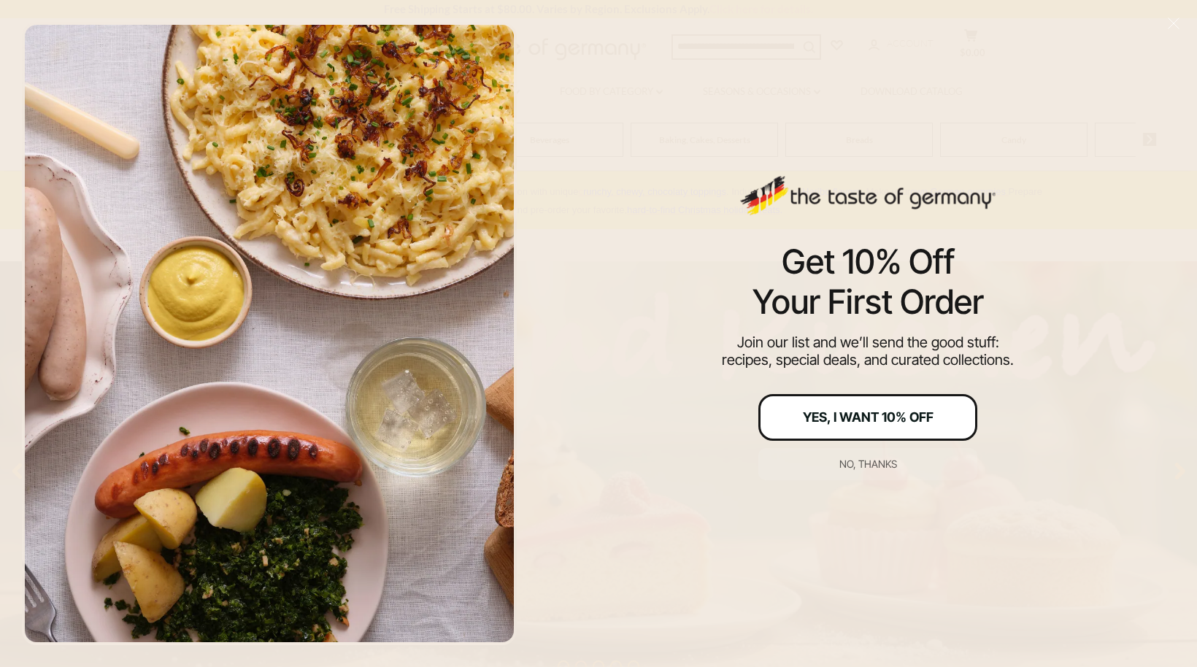
click at [854, 415] on div "Yes, I Want 10% Off" at bounding box center [868, 417] width 131 height 13
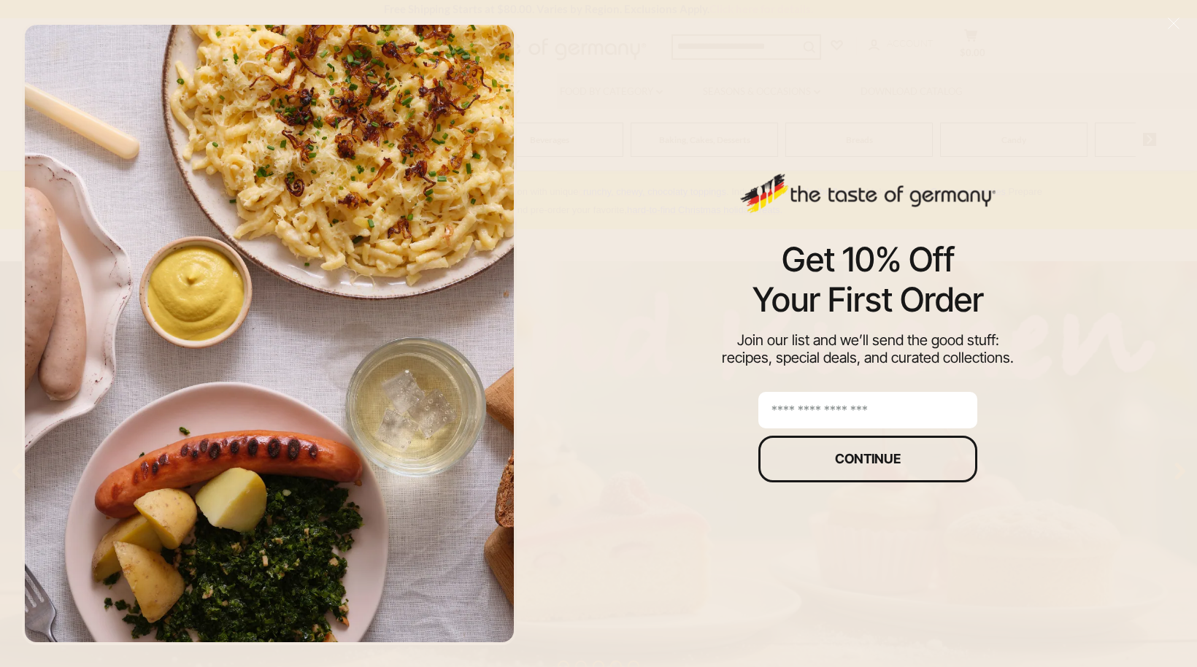
click at [808, 401] on input "email" at bounding box center [867, 410] width 219 height 36
type input "**********"
click at [855, 457] on div "Continue" at bounding box center [868, 459] width 66 height 13
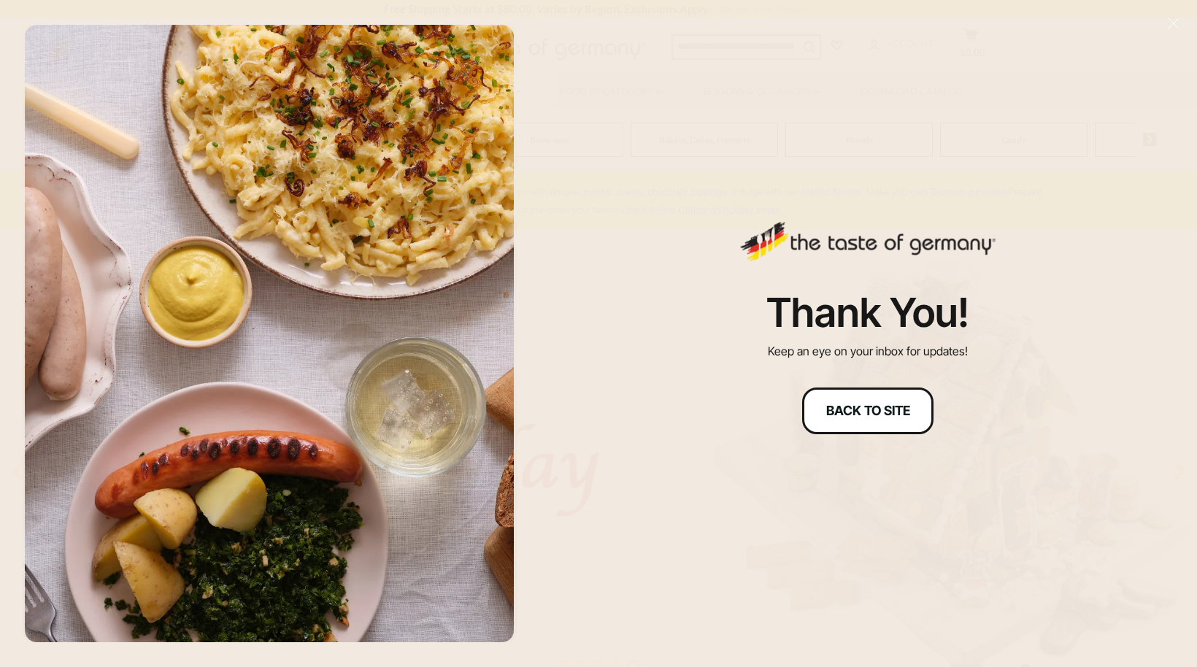
click at [867, 411] on div "Back to site" at bounding box center [868, 410] width 84 height 13
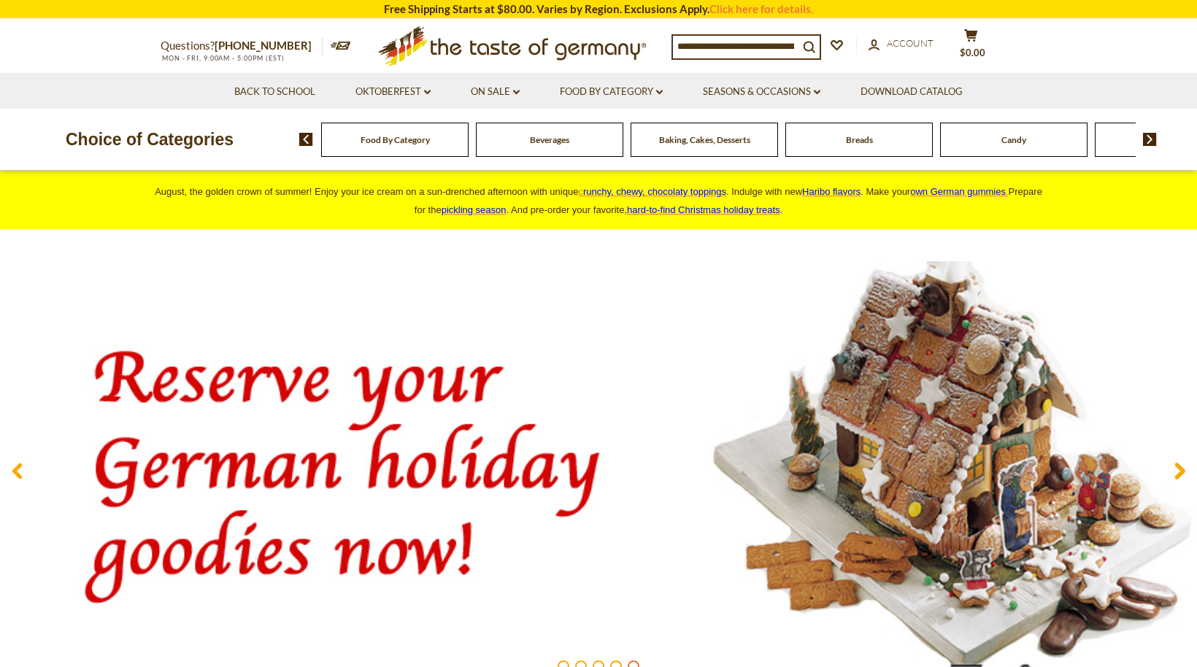
click at [711, 143] on span "Baking, Cakes, Desserts" at bounding box center [704, 139] width 91 height 11
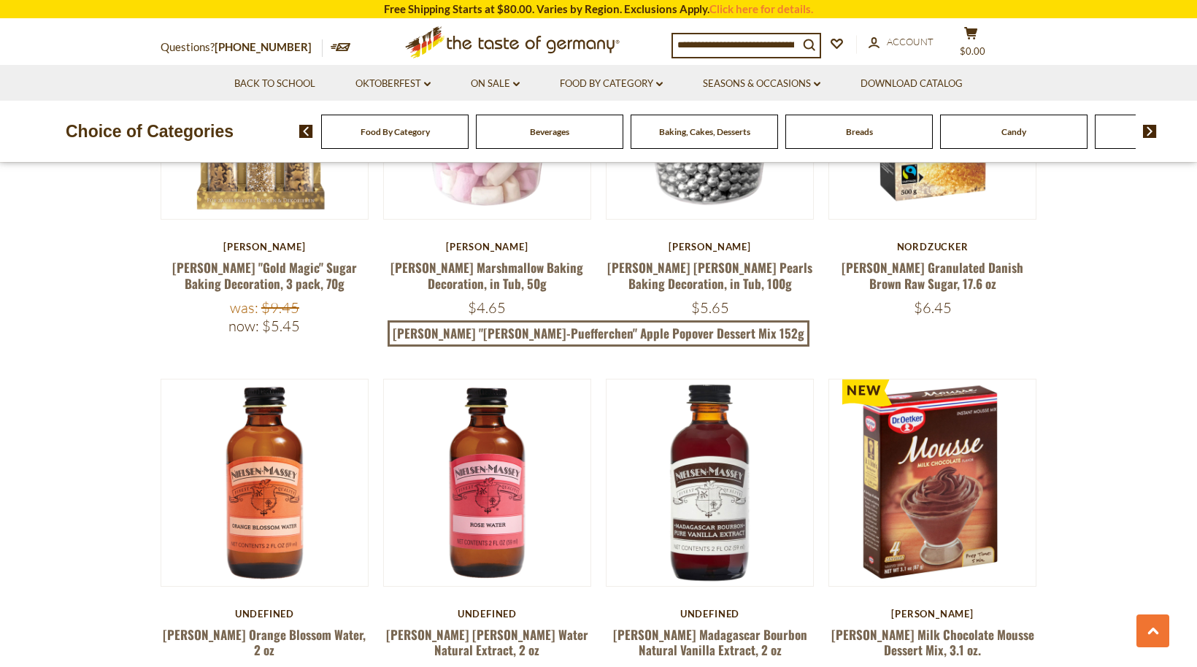
scroll to position [431, 0]
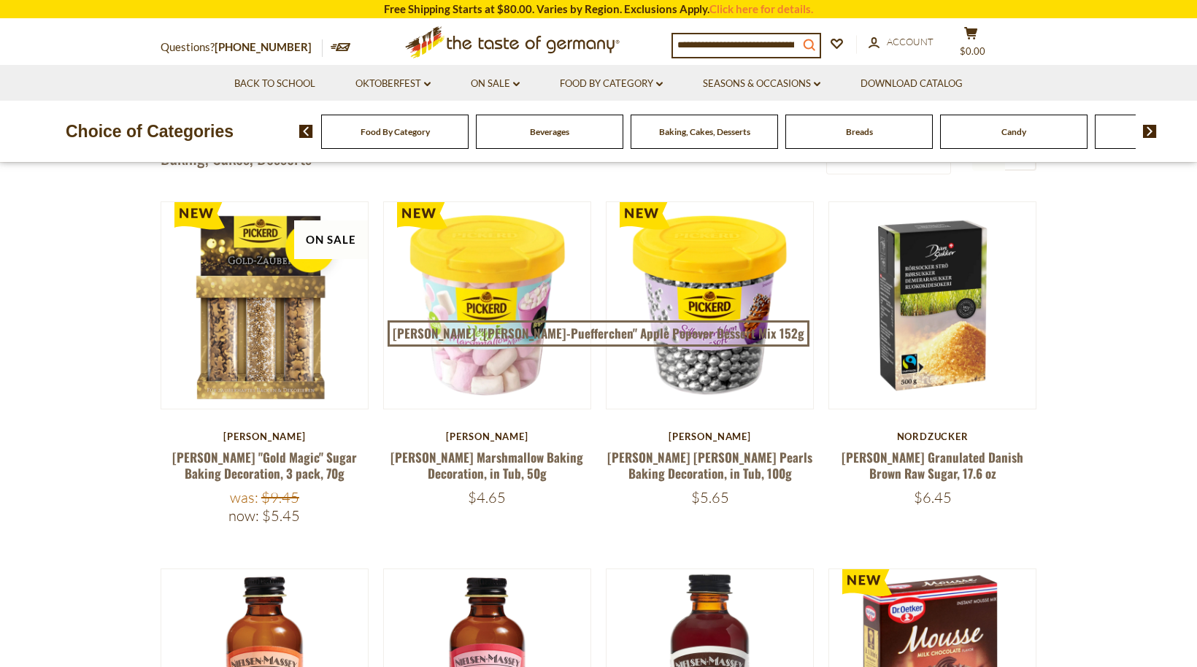
click at [807, 43] on button "search_icon" at bounding box center [808, 44] width 21 height 20
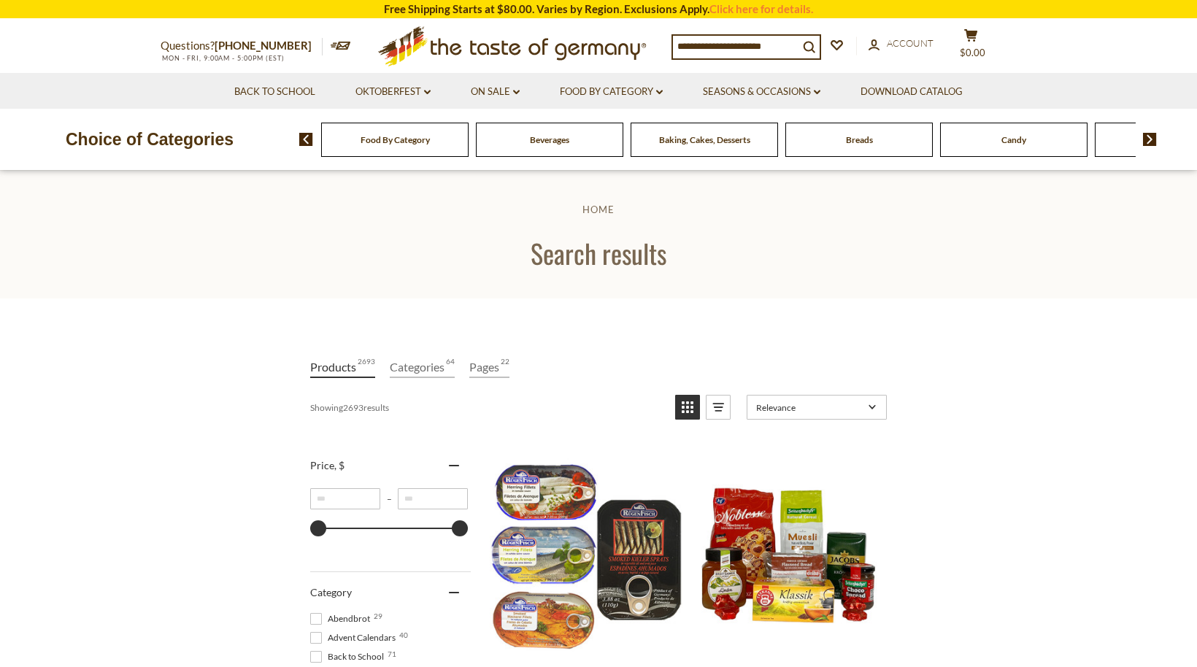
click at [416, 144] on span "Food By Category" at bounding box center [395, 139] width 69 height 11
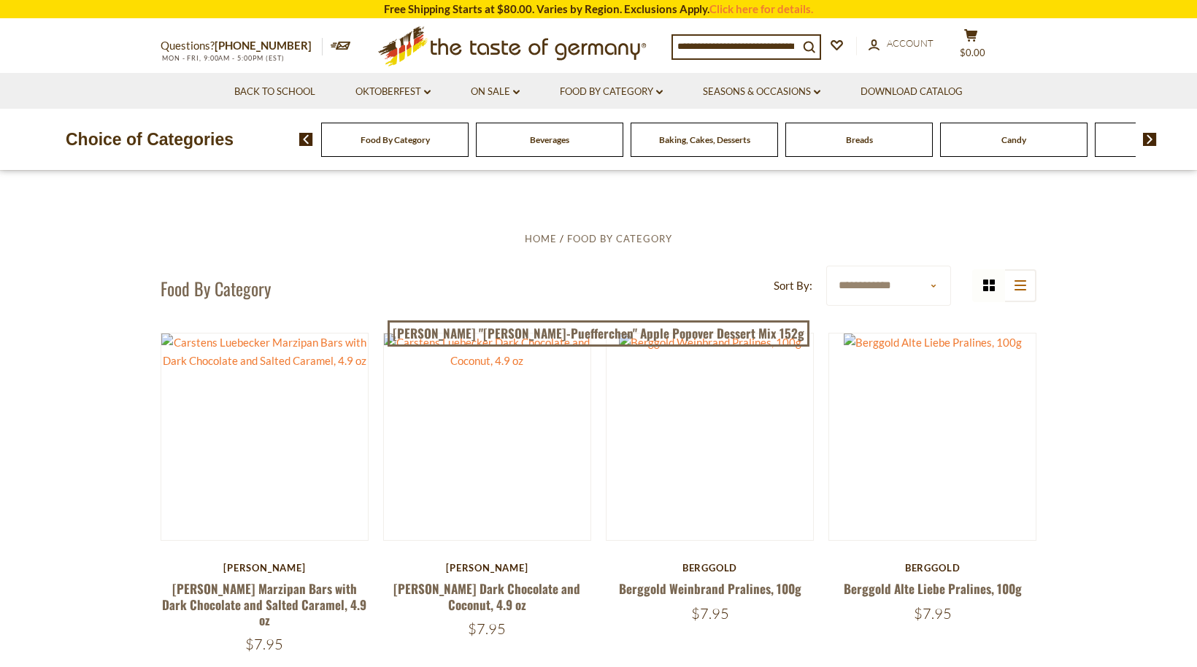
click at [696, 141] on span "Baking, Cakes, Desserts" at bounding box center [704, 139] width 91 height 11
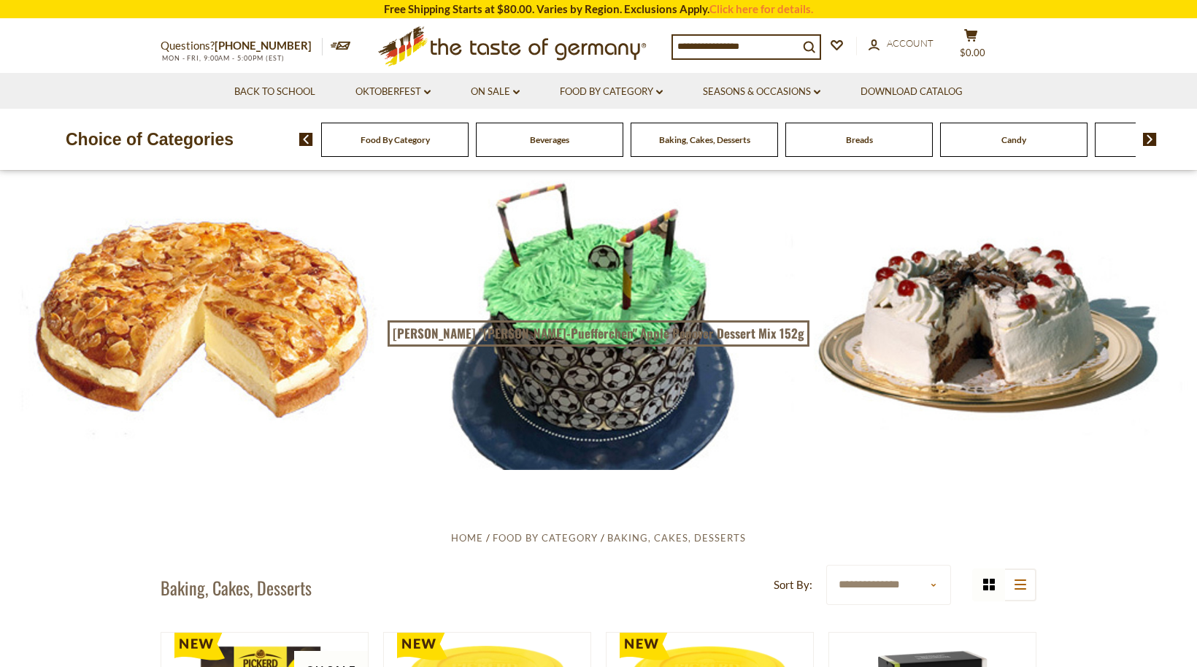
click at [798, 43] on input at bounding box center [736, 46] width 126 height 20
click at [809, 45] on icon "search_icon" at bounding box center [809, 47] width 12 height 12
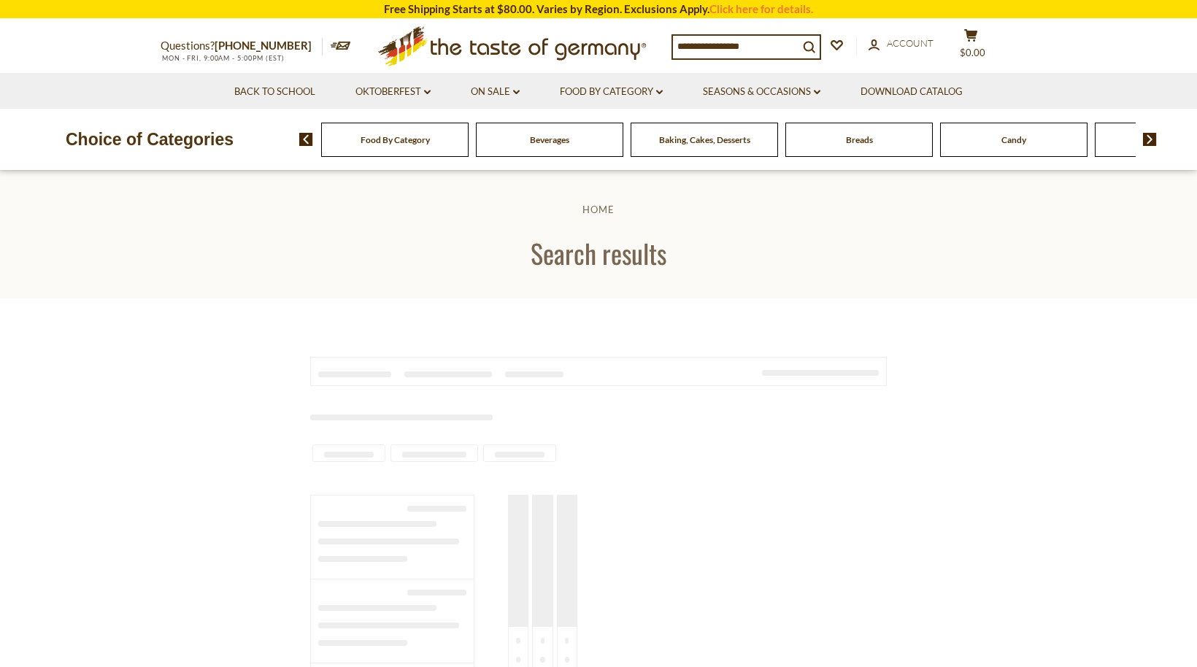
click at [809, 45] on button "search_icon" at bounding box center [808, 46] width 21 height 20
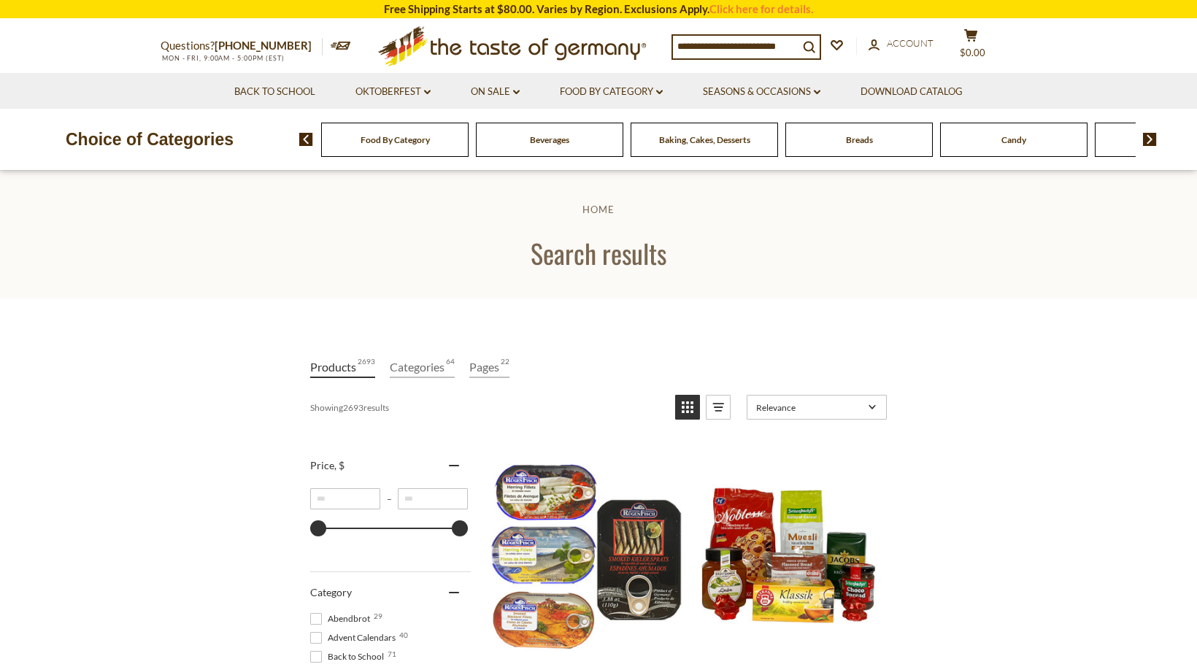
click at [682, 44] on input at bounding box center [736, 46] width 126 height 20
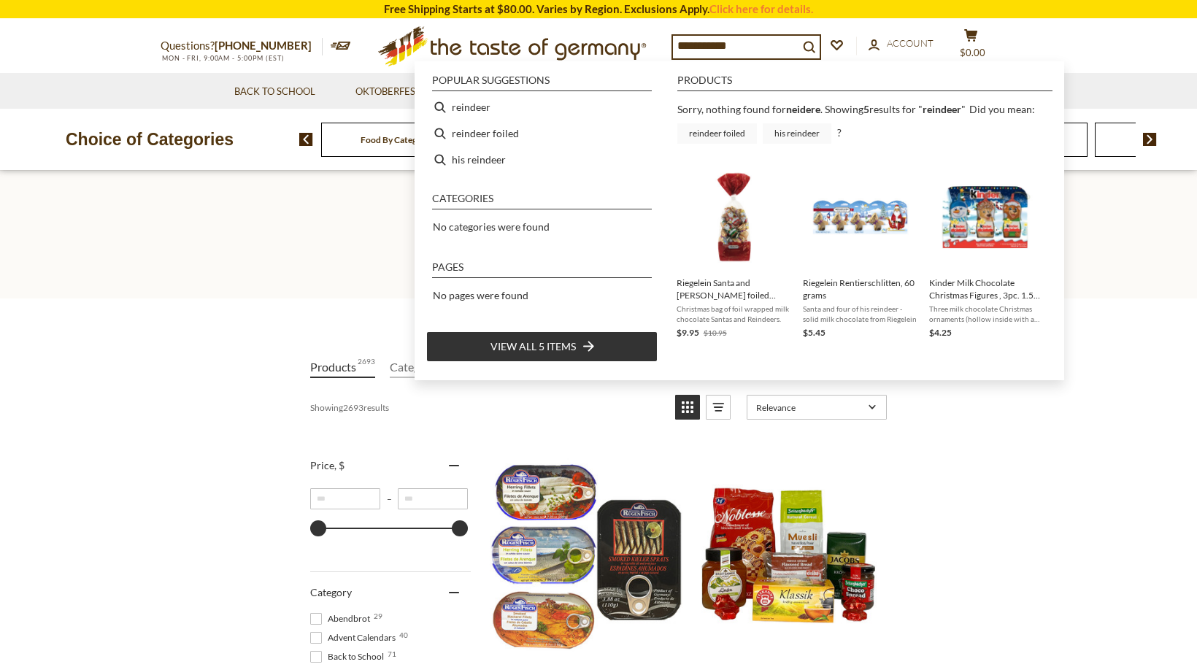
type input "********"
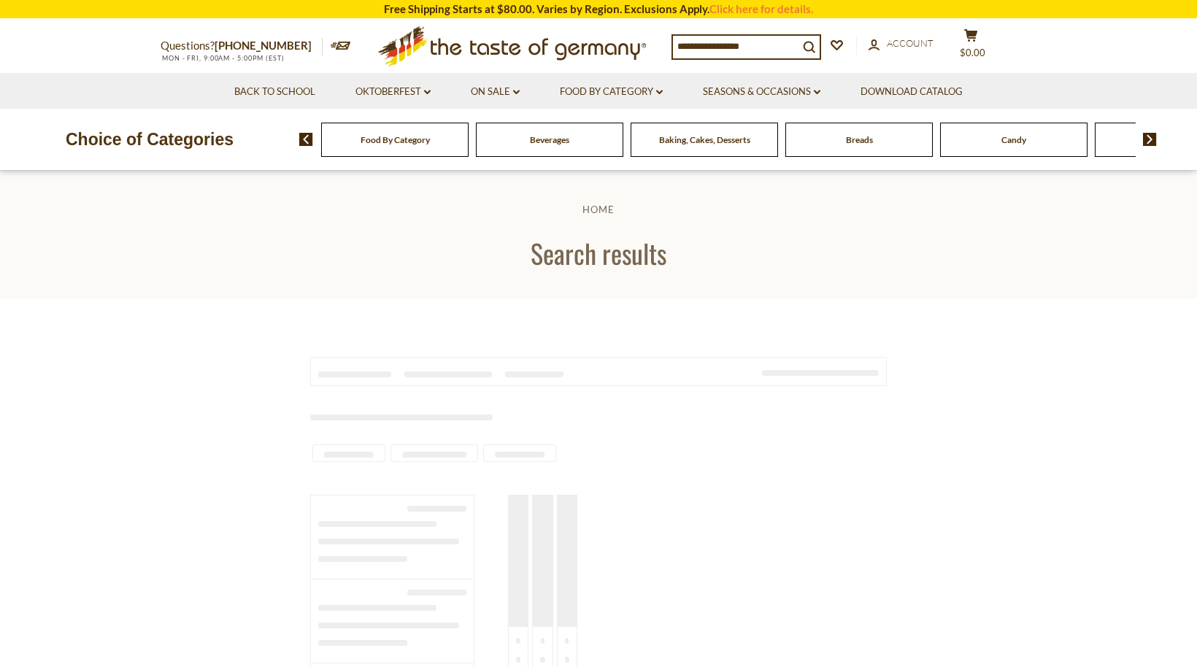
type input "********"
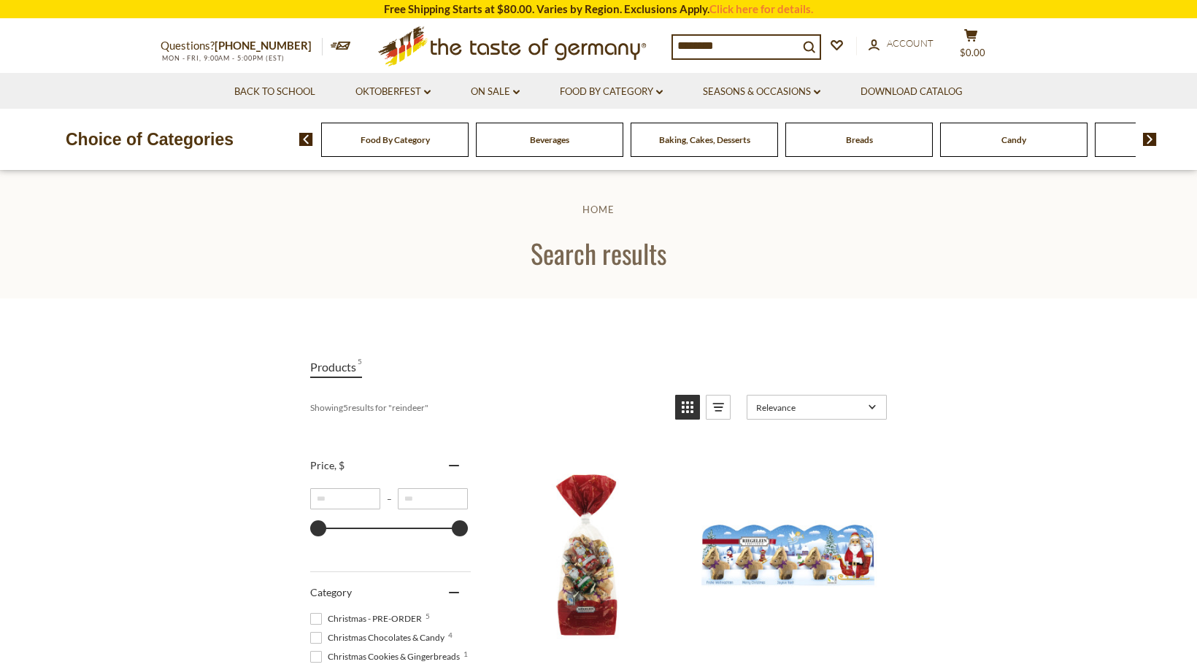
drag, startPoint x: 729, startPoint y: 50, endPoint x: 663, endPoint y: 48, distance: 65.7
click at [663, 48] on div "Questions? 800-881-6419 MON - FRI, 9:00AM - 5:00PM (EST) .st0{fill:#EDD300;} .s…" at bounding box center [599, 46] width 898 height 53
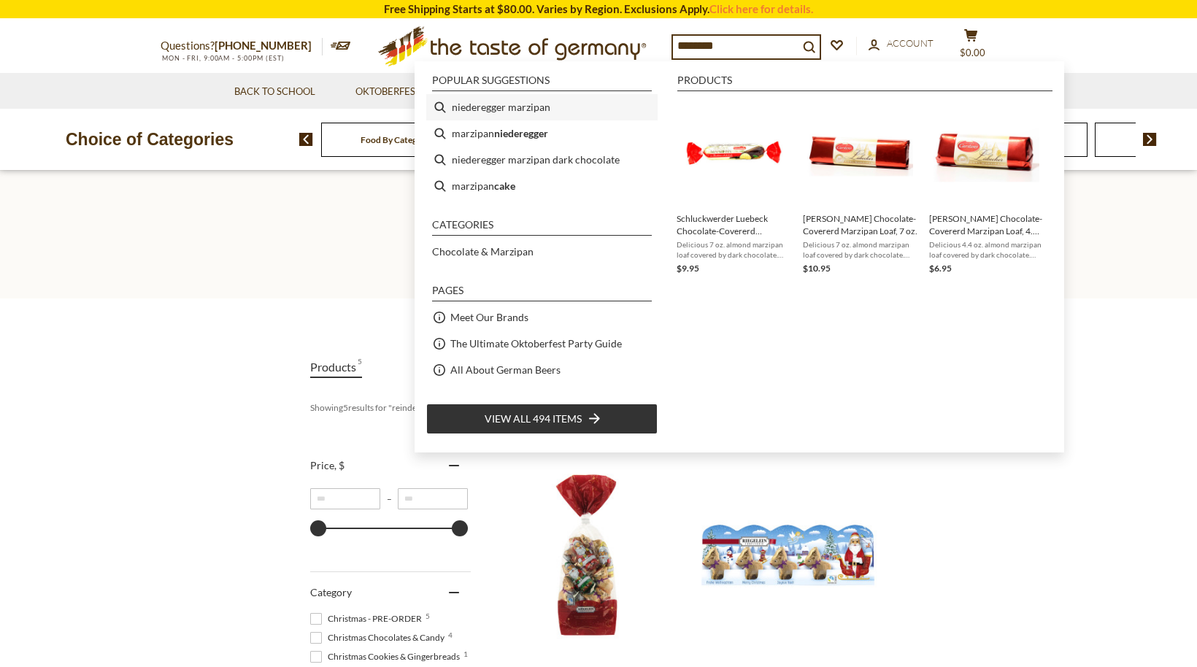
click at [504, 110] on li "niederegger marzipan" at bounding box center [541, 107] width 231 height 26
type input "**********"
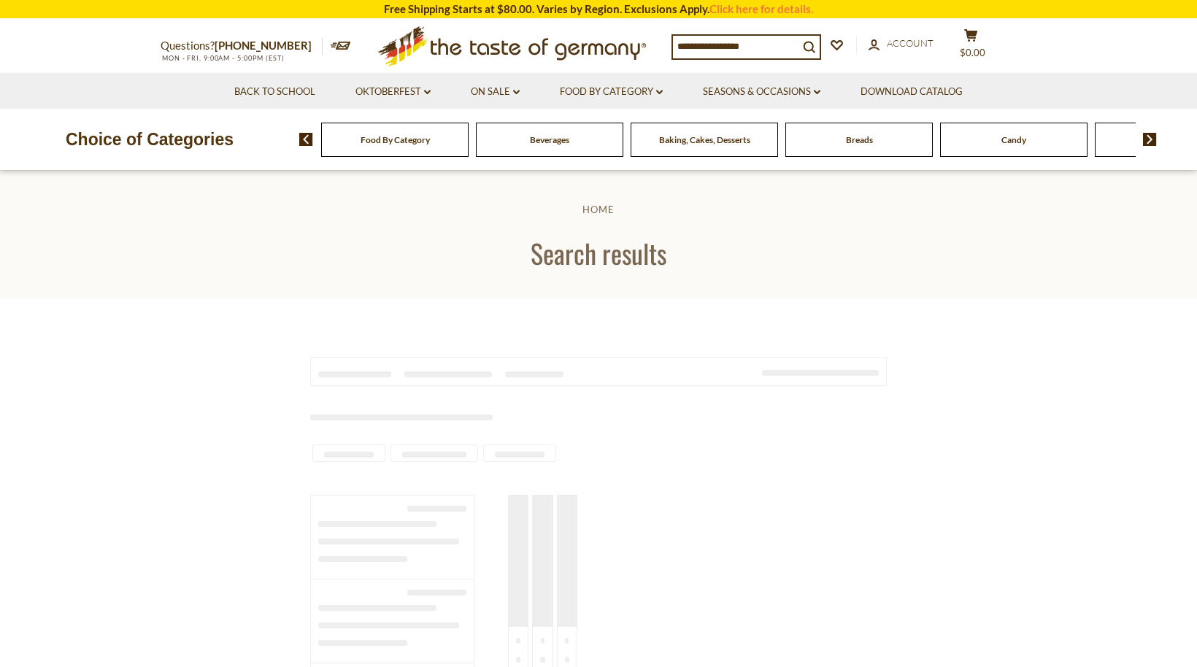
type input "**********"
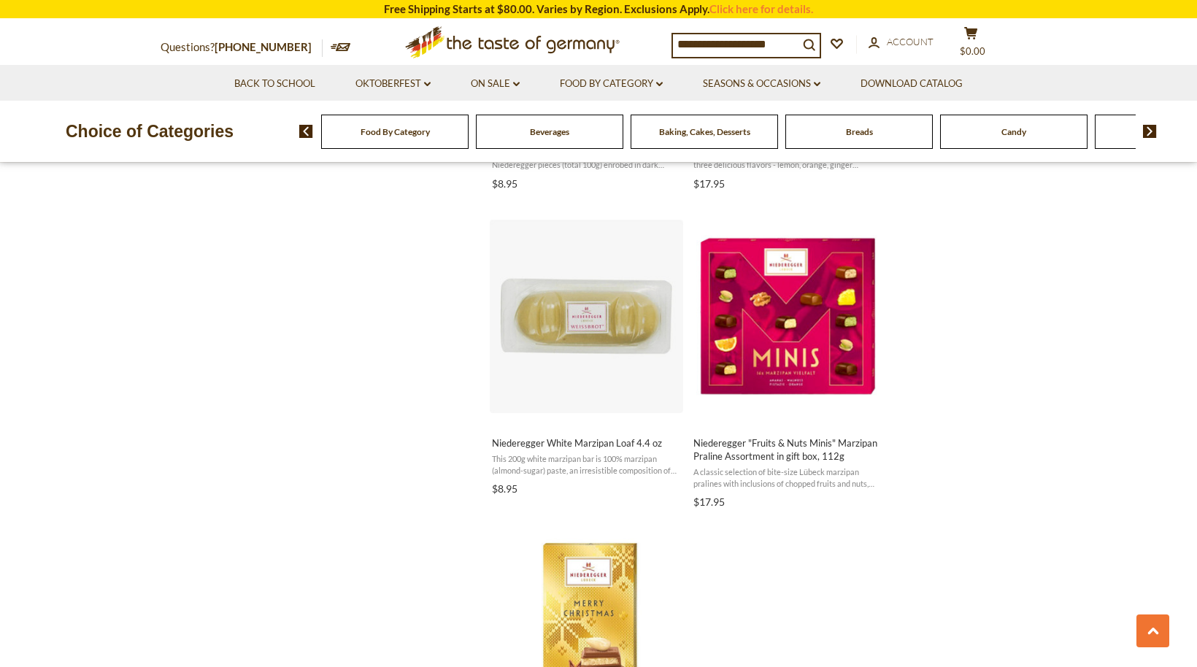
scroll to position [2130, 0]
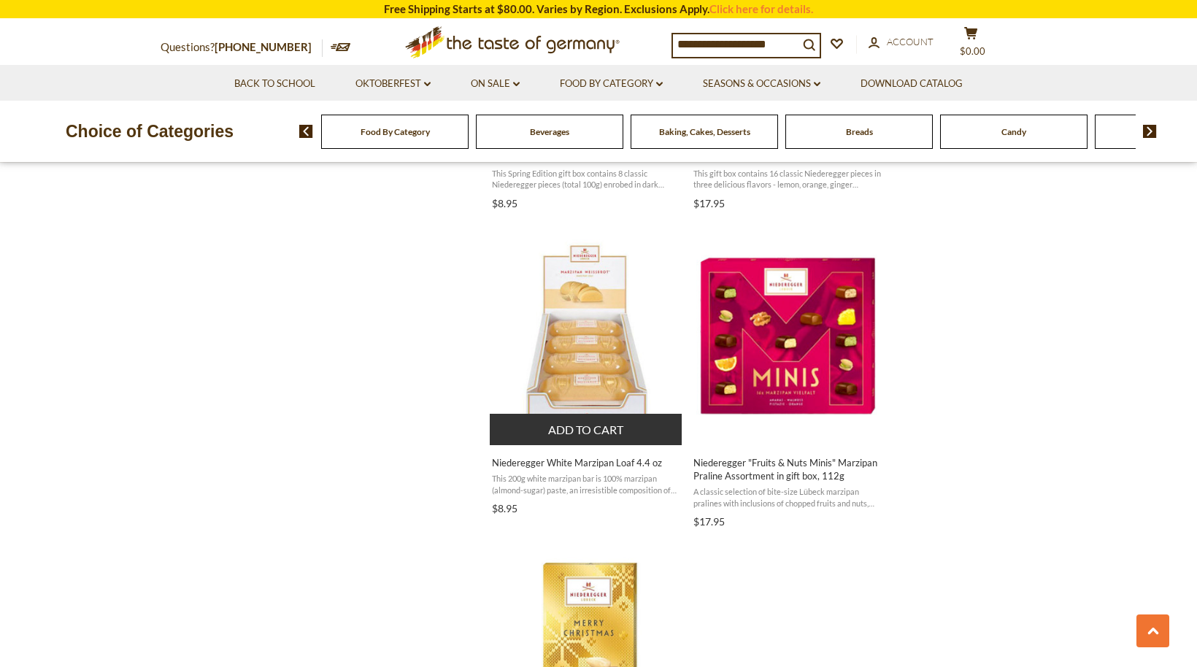
click at [571, 358] on img "Niederegger White Marzipan Loaf 4.4 oz" at bounding box center [586, 335] width 193 height 193
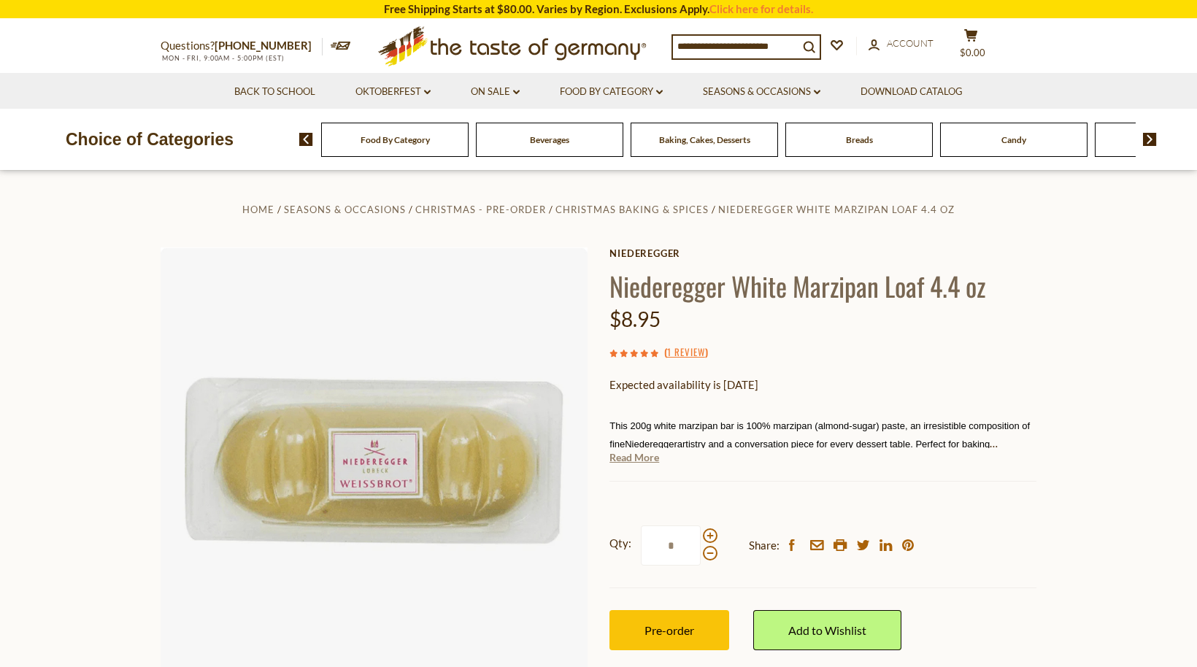
click at [634, 460] on link "Read More" at bounding box center [634, 457] width 50 height 15
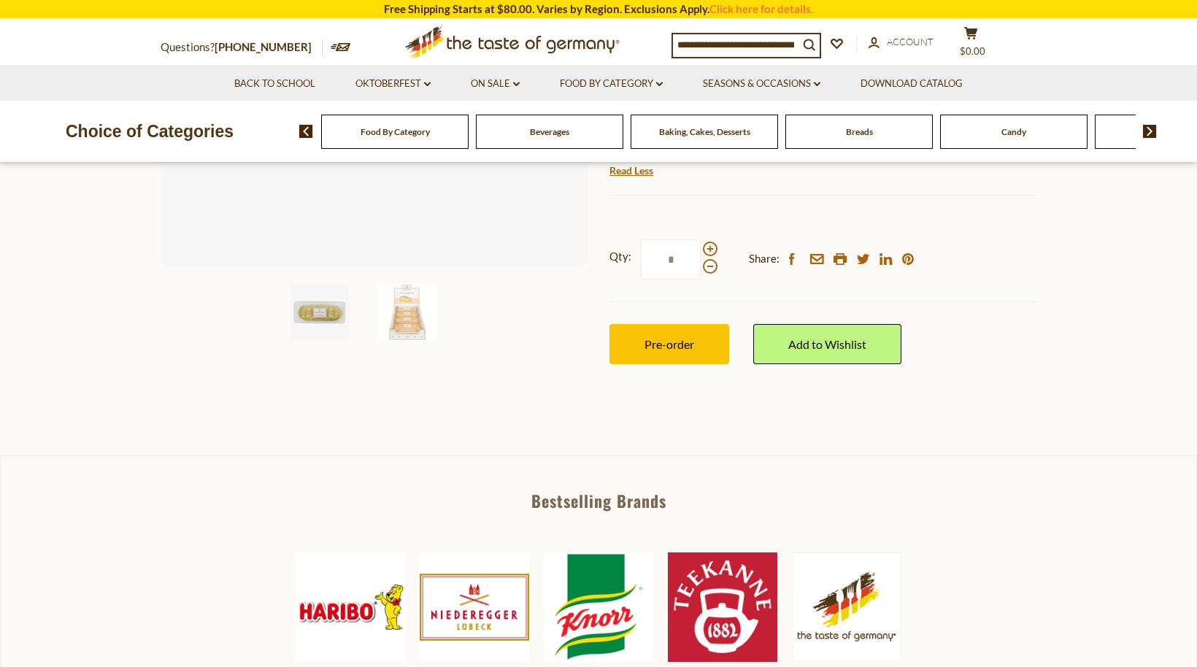
scroll to position [409, 0]
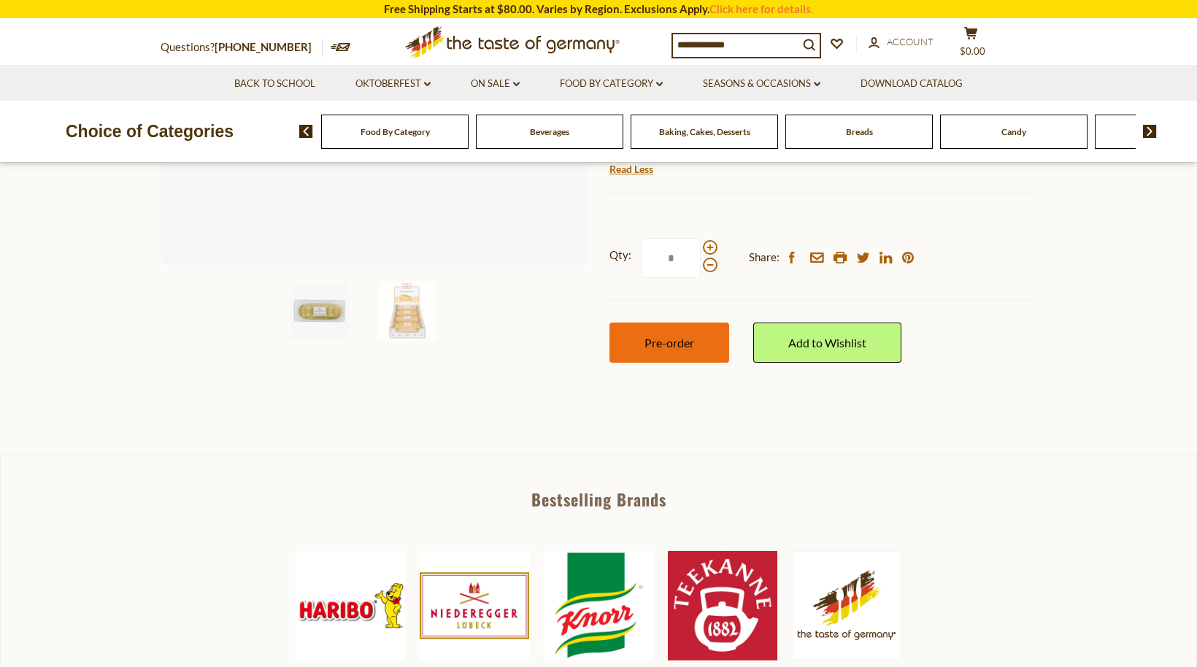
click at [674, 342] on span "Pre-order" at bounding box center [669, 343] width 50 height 14
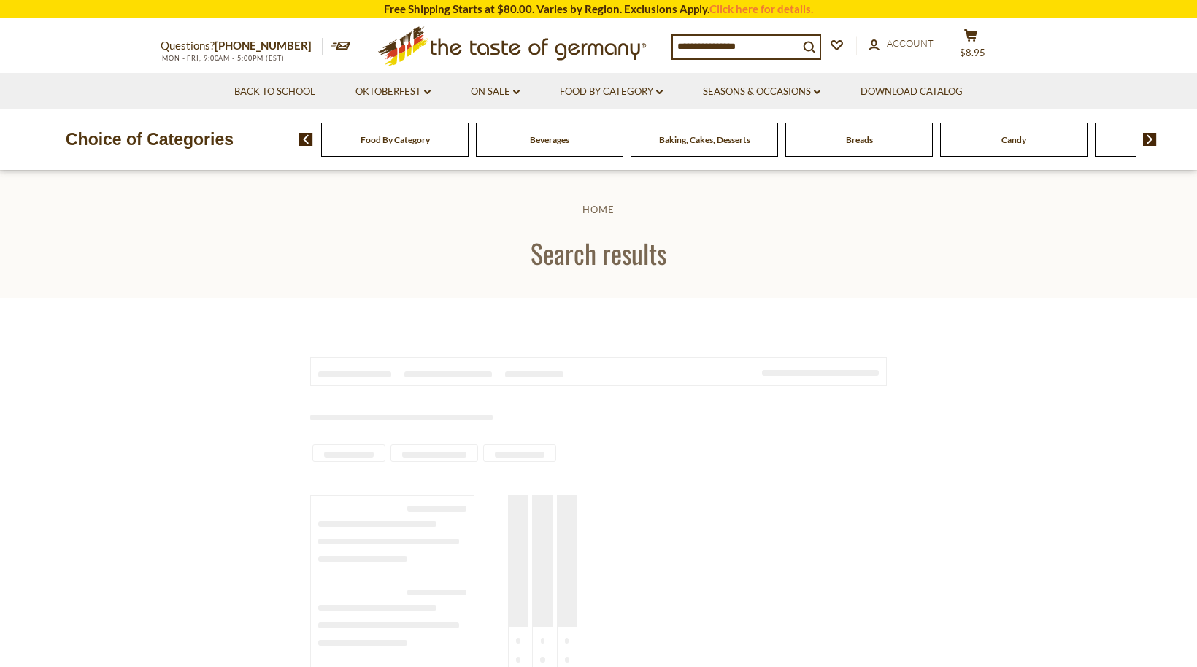
type input "**********"
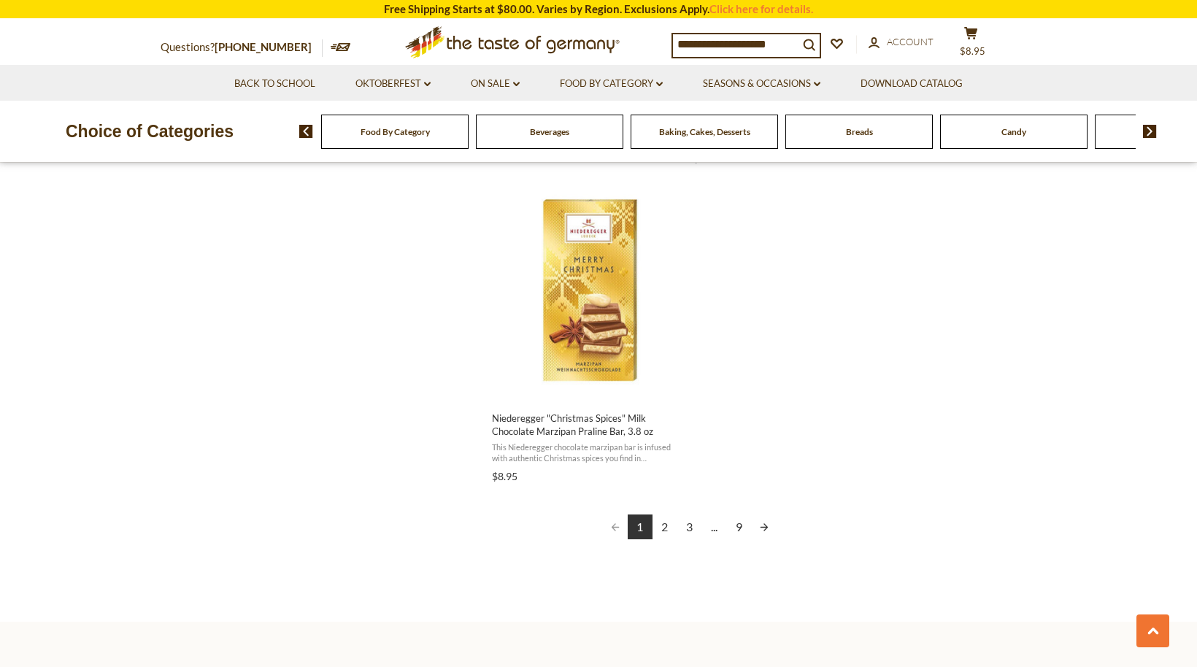
scroll to position [2515, 0]
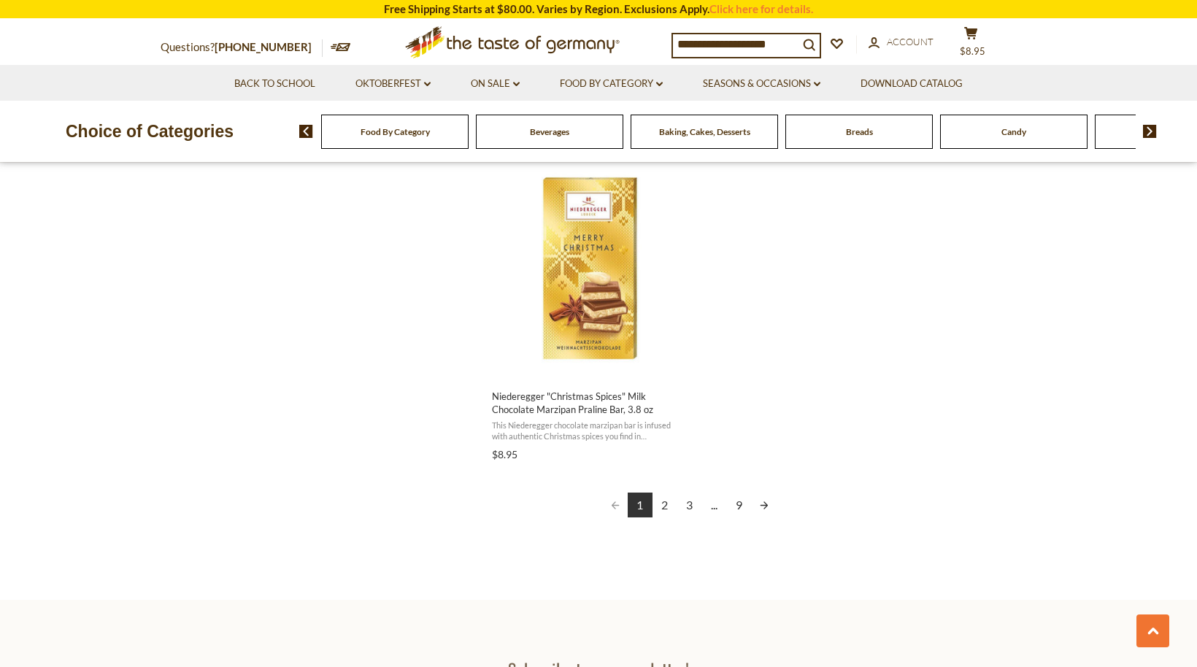
click at [669, 504] on link "2" at bounding box center [664, 505] width 25 height 25
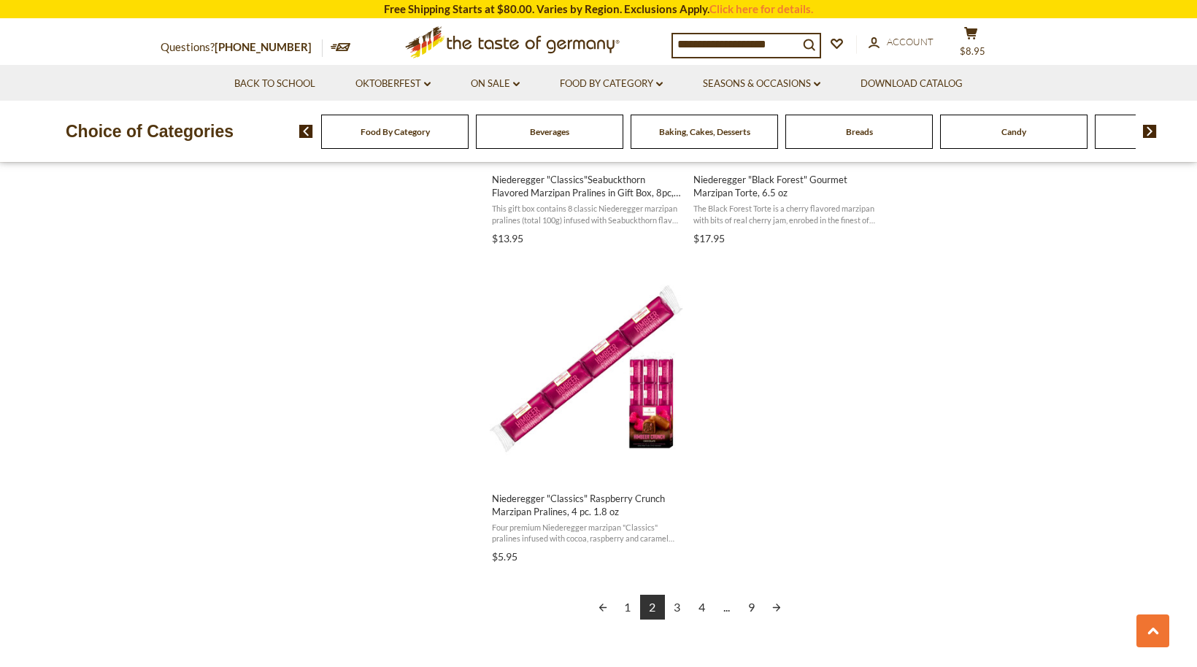
scroll to position [2414, 0]
click at [679, 607] on link "3" at bounding box center [677, 606] width 25 height 25
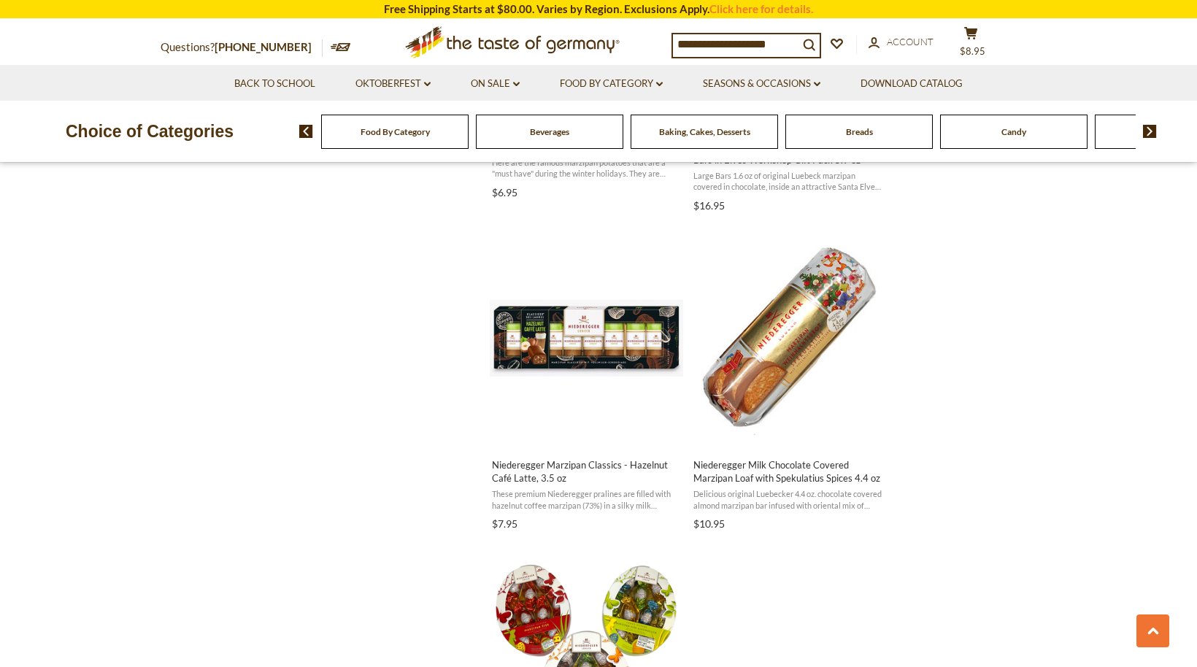
scroll to position [2128, 0]
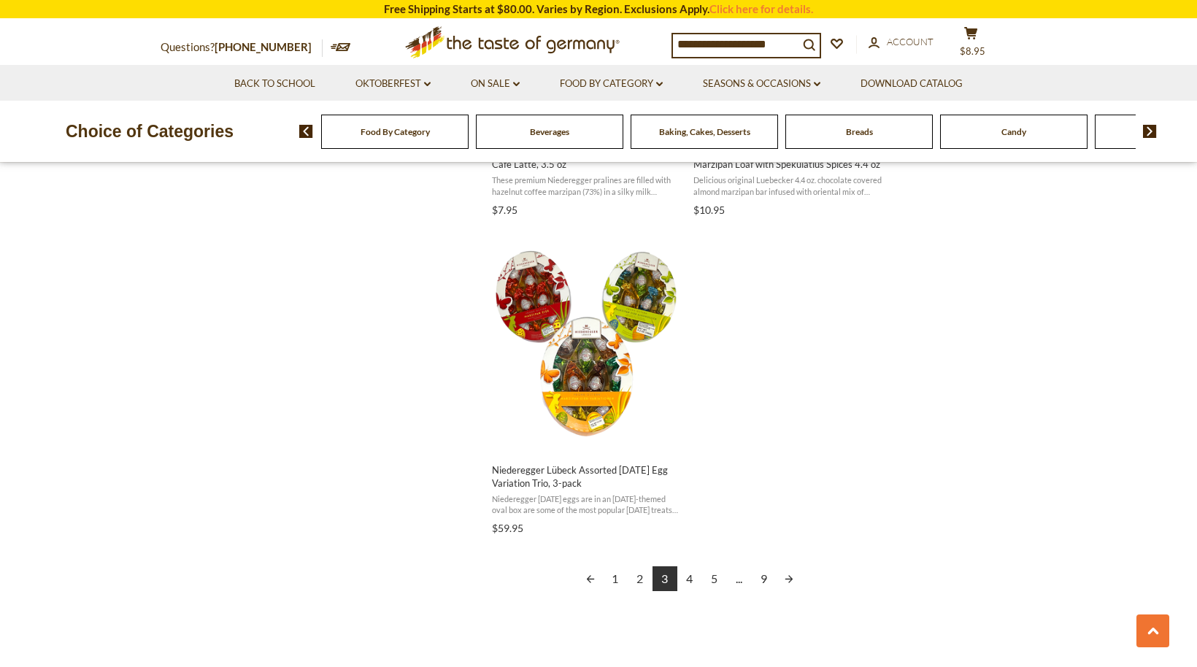
click at [690, 577] on link "4" at bounding box center [689, 578] width 25 height 25
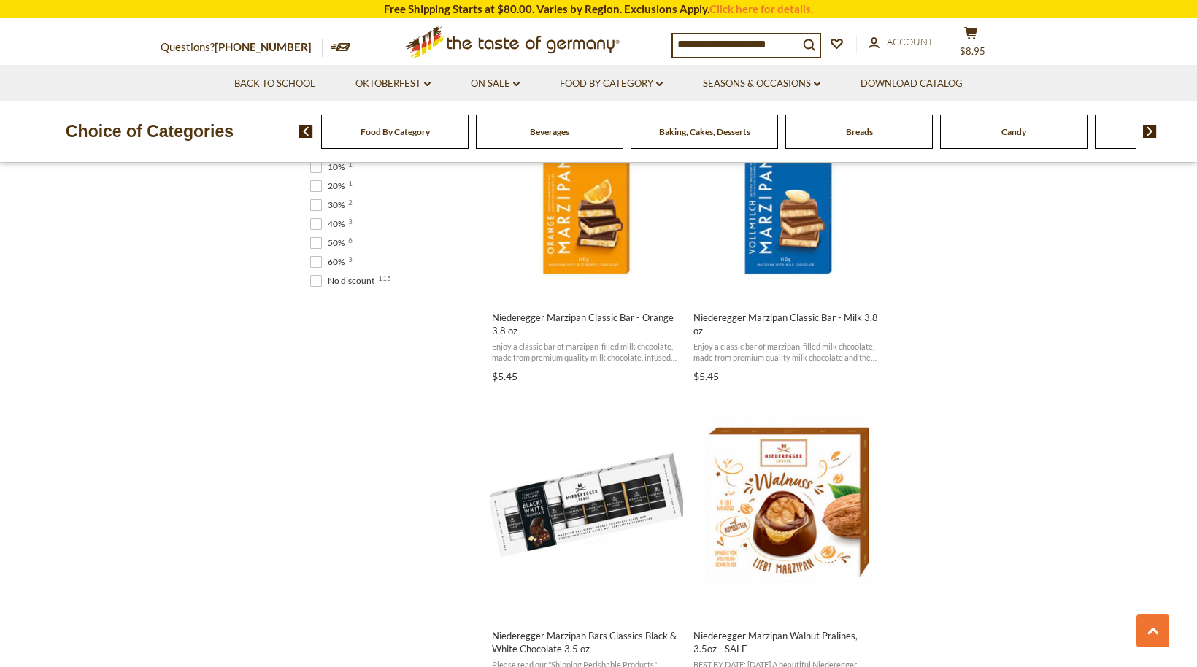
scroll to position [1012, 0]
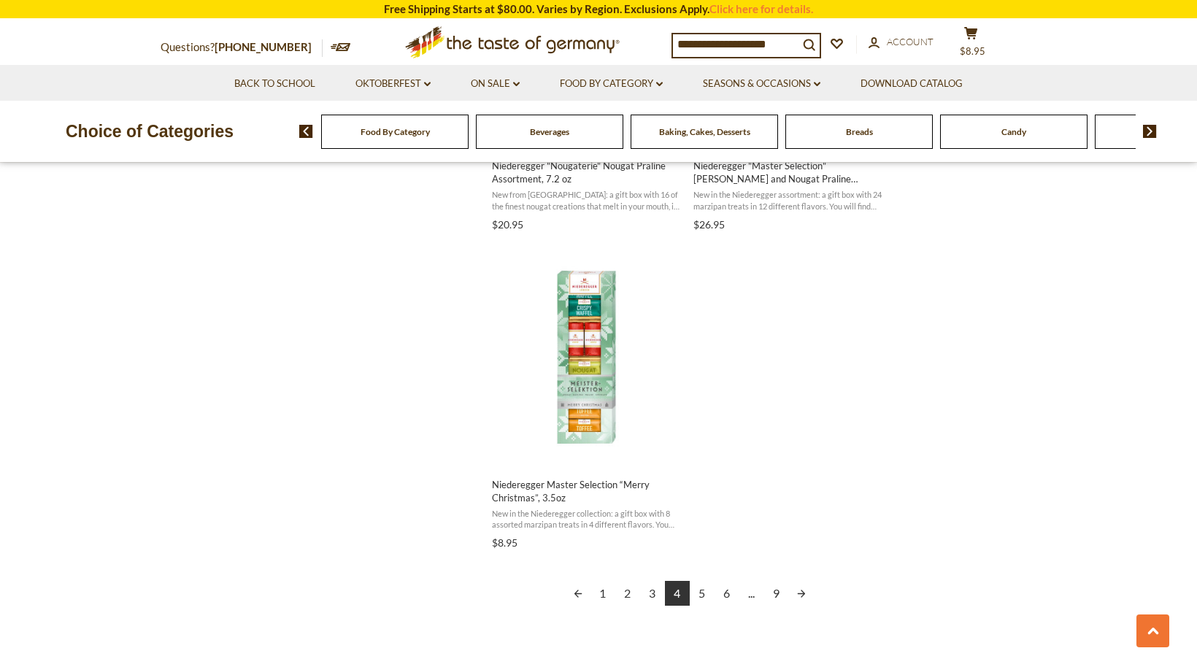
click at [703, 596] on link "5" at bounding box center [702, 593] width 25 height 25
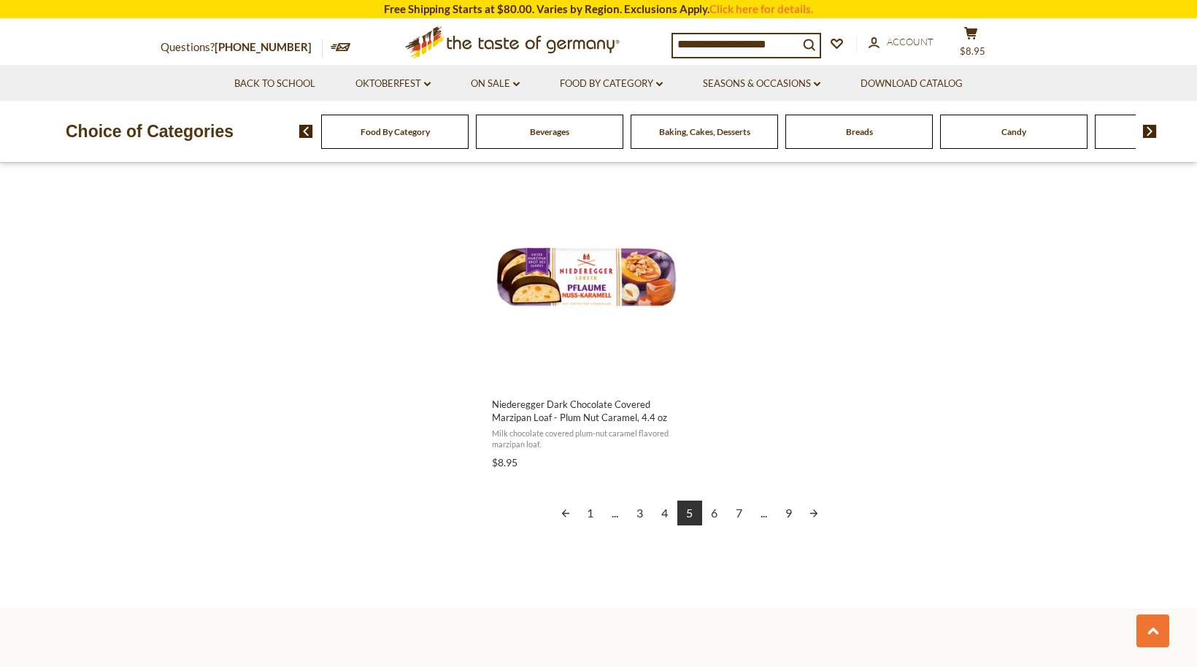
scroll to position [2533, 0]
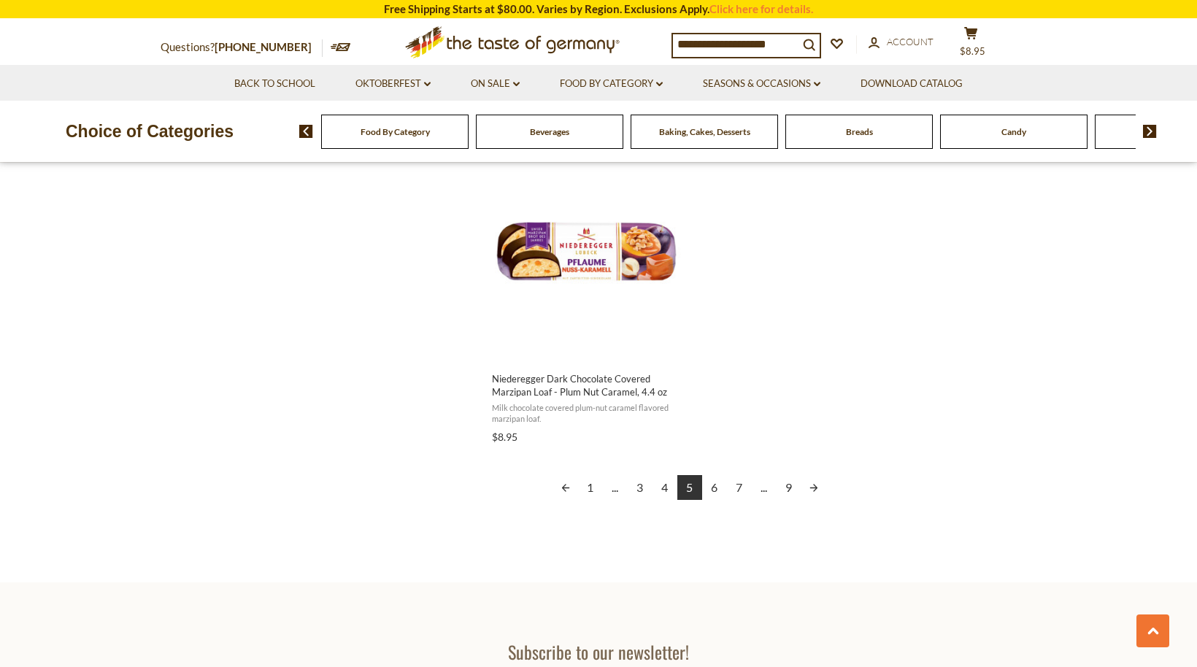
click at [712, 490] on link "6" at bounding box center [714, 487] width 25 height 25
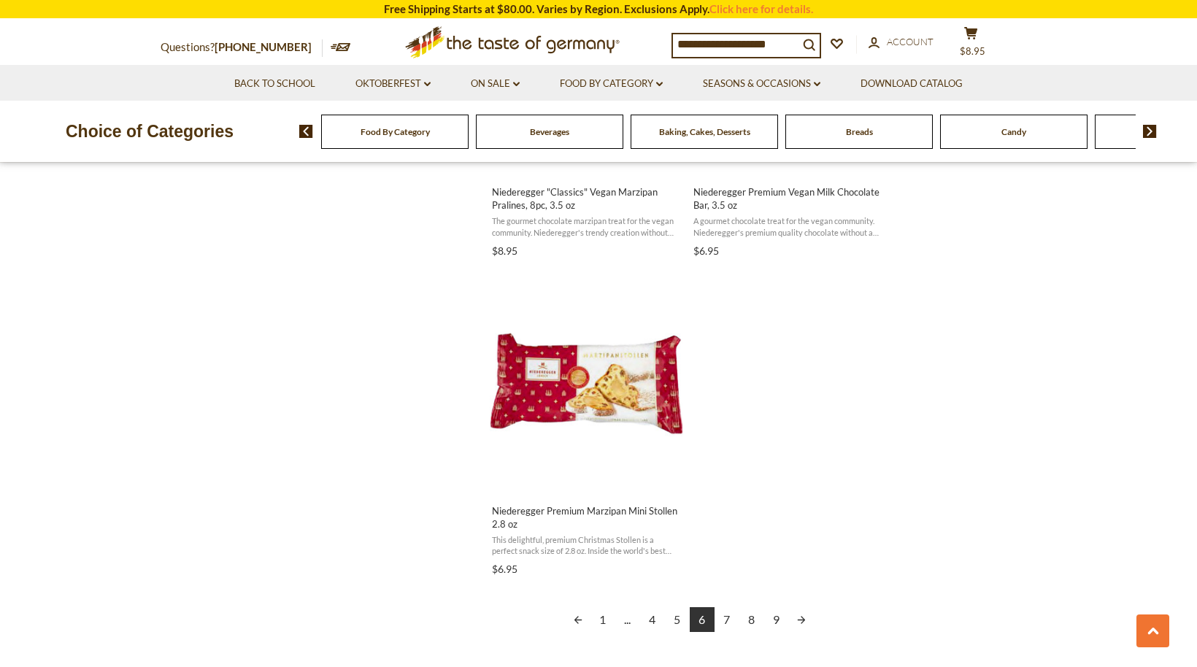
scroll to position [2415, 0]
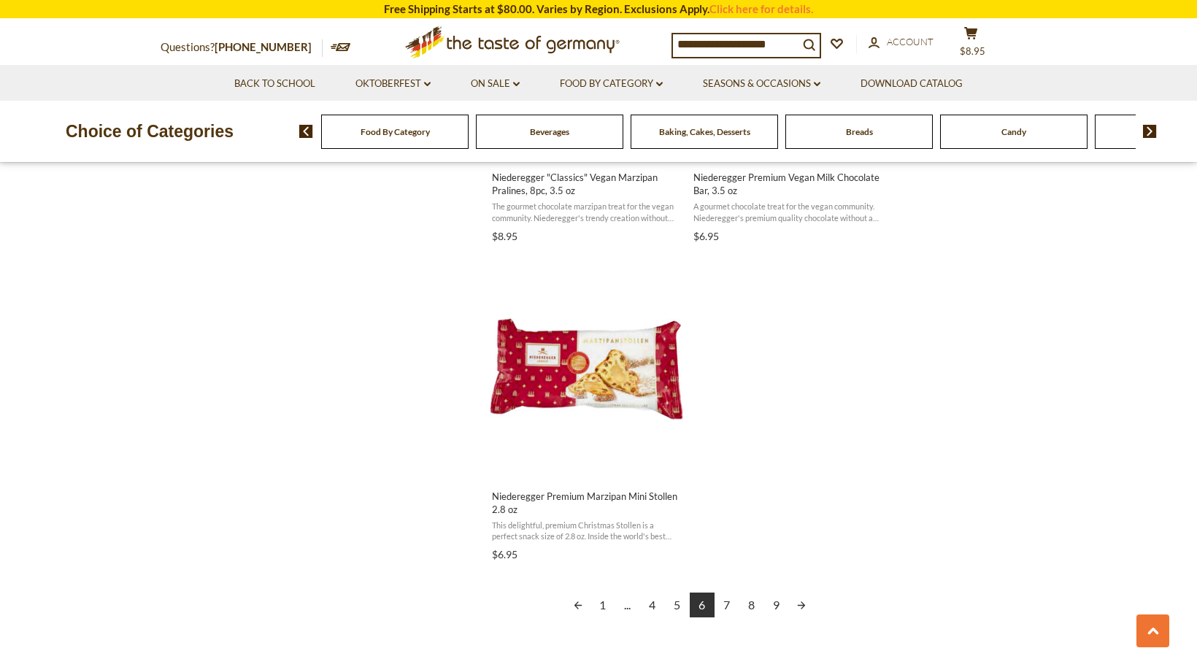
click at [726, 604] on link "7" at bounding box center [727, 605] width 25 height 25
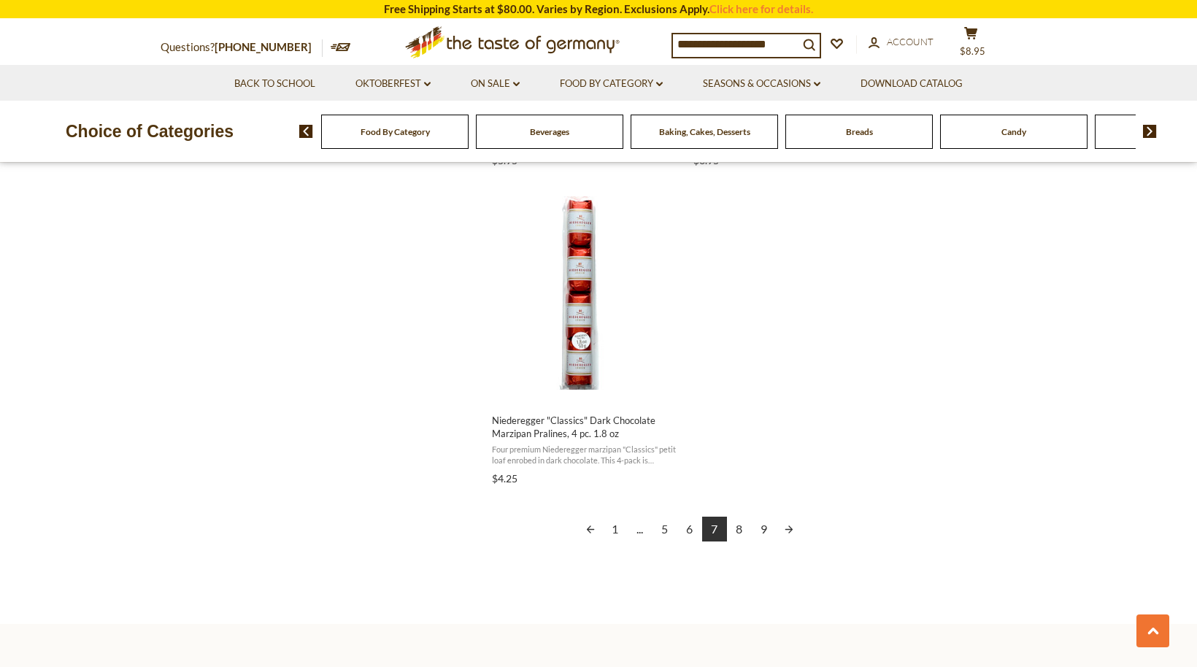
scroll to position [2509, 0]
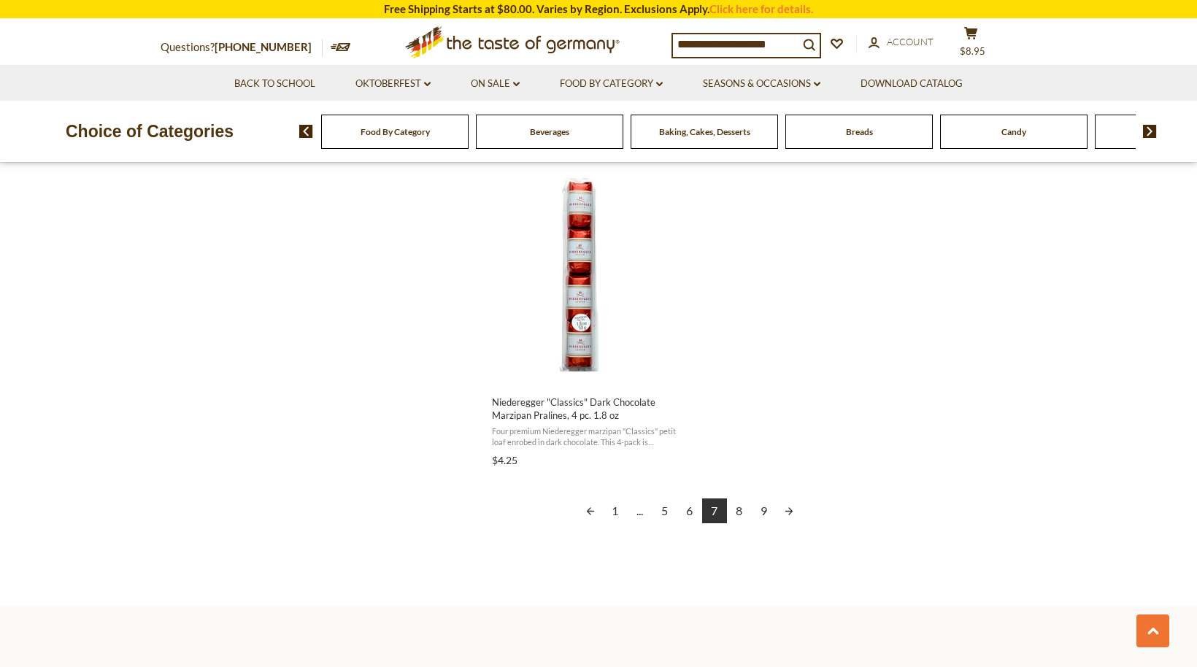
click at [739, 513] on link "8" at bounding box center [739, 510] width 25 height 25
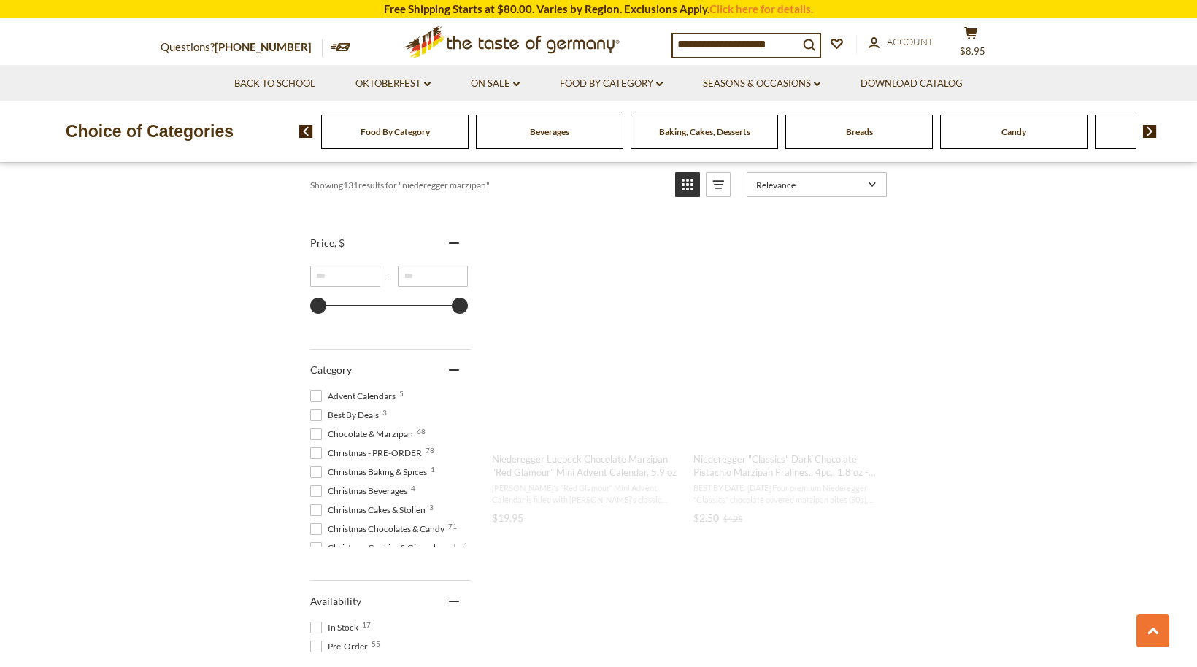
scroll to position [0, 0]
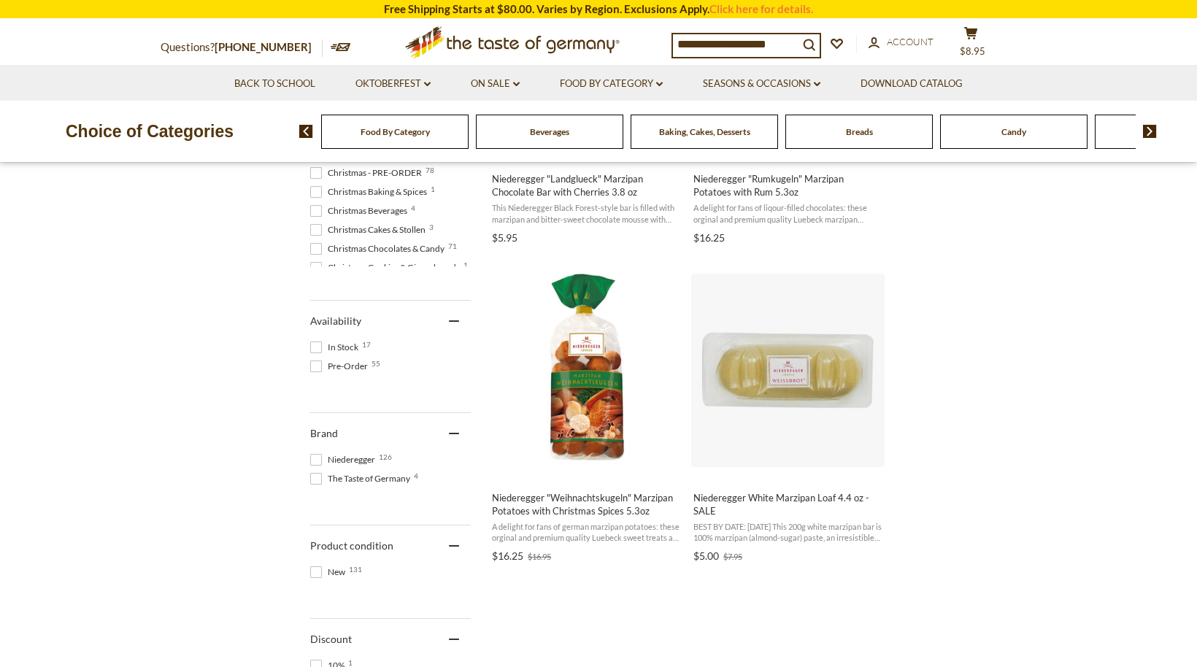
scroll to position [504, 0]
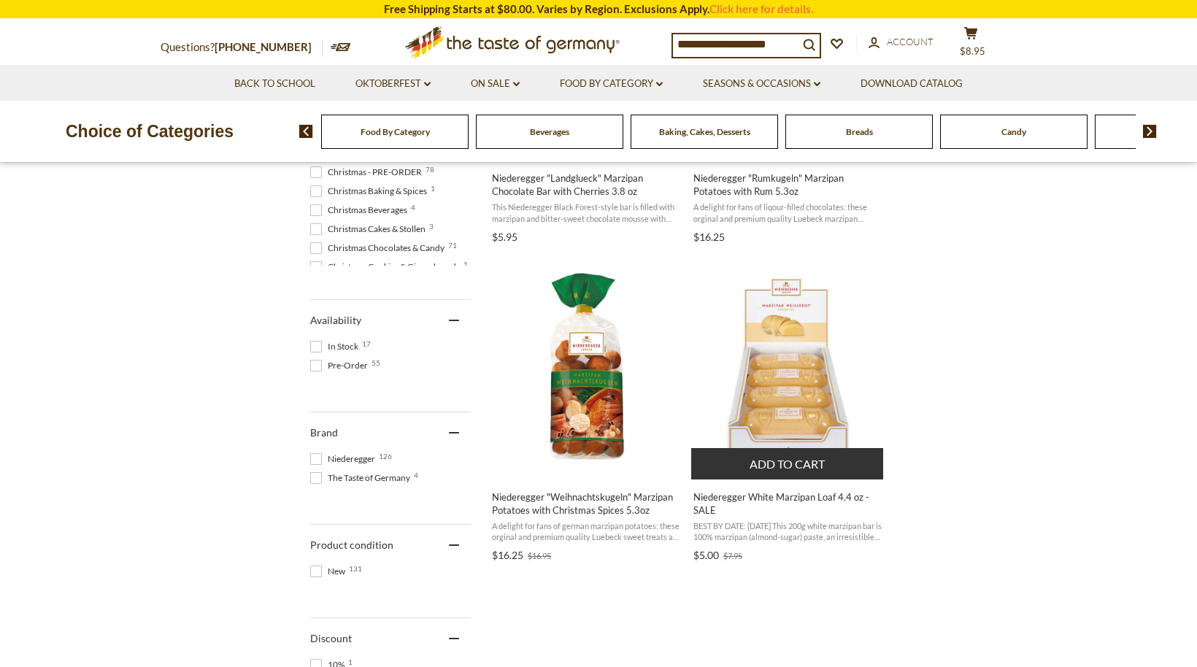
click at [792, 458] on button "Add to cart" at bounding box center [787, 463] width 192 height 31
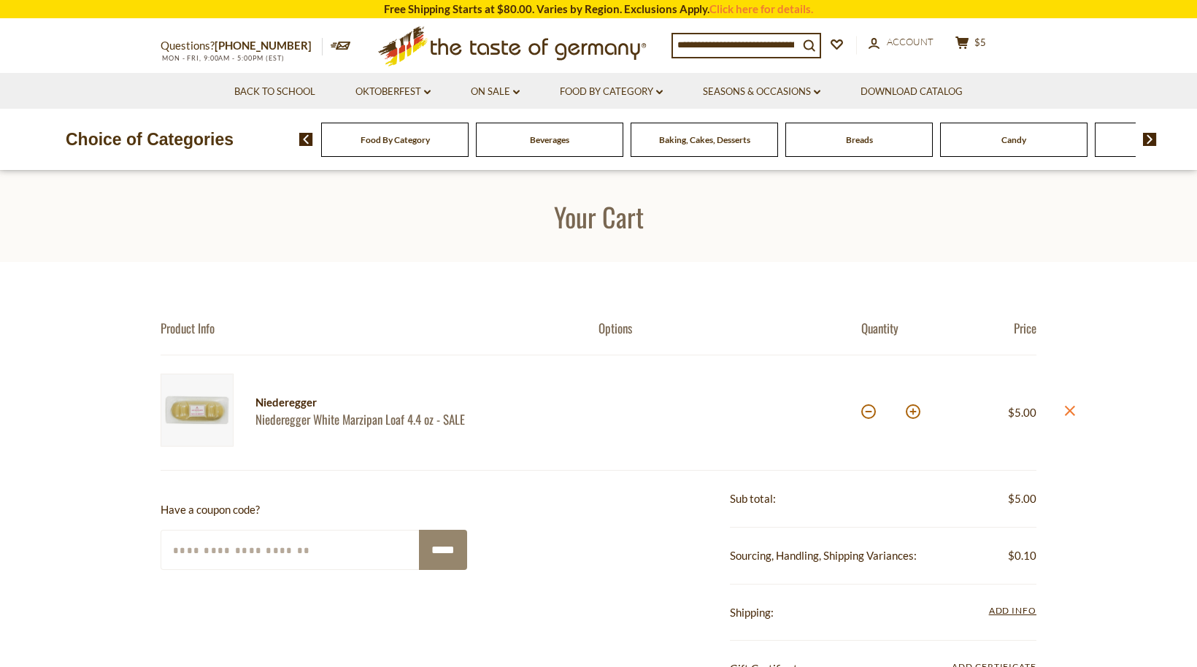
click at [912, 412] on button at bounding box center [913, 411] width 15 height 15
type input "*"
click at [912, 412] on section "Product Info Options Quantity Price Niederegger Niederegger White Marzipan Loaf…" at bounding box center [598, 629] width 1197 height 735
click at [913, 408] on button at bounding box center [913, 411] width 15 height 15
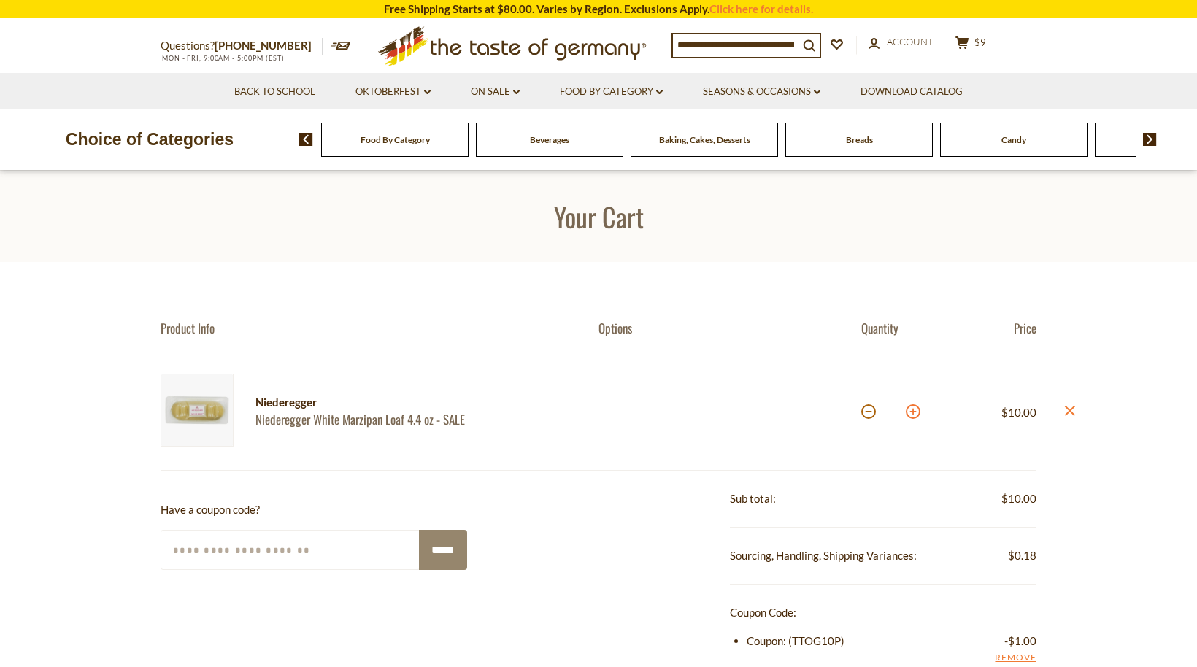
type input "*"
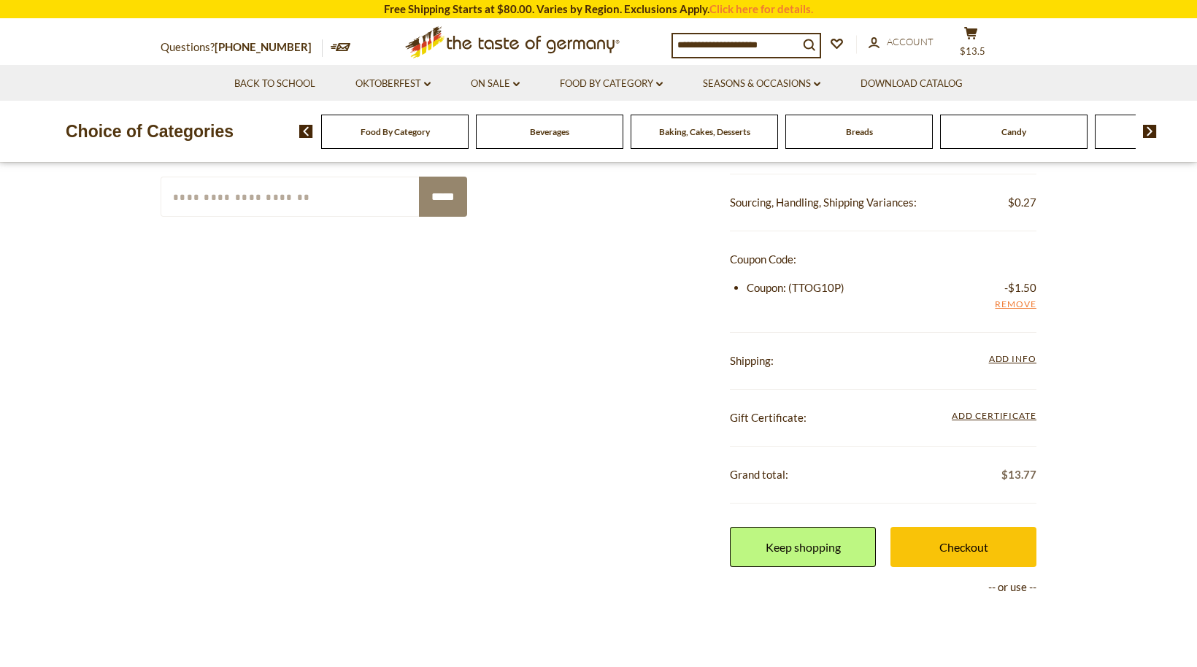
scroll to position [359, 0]
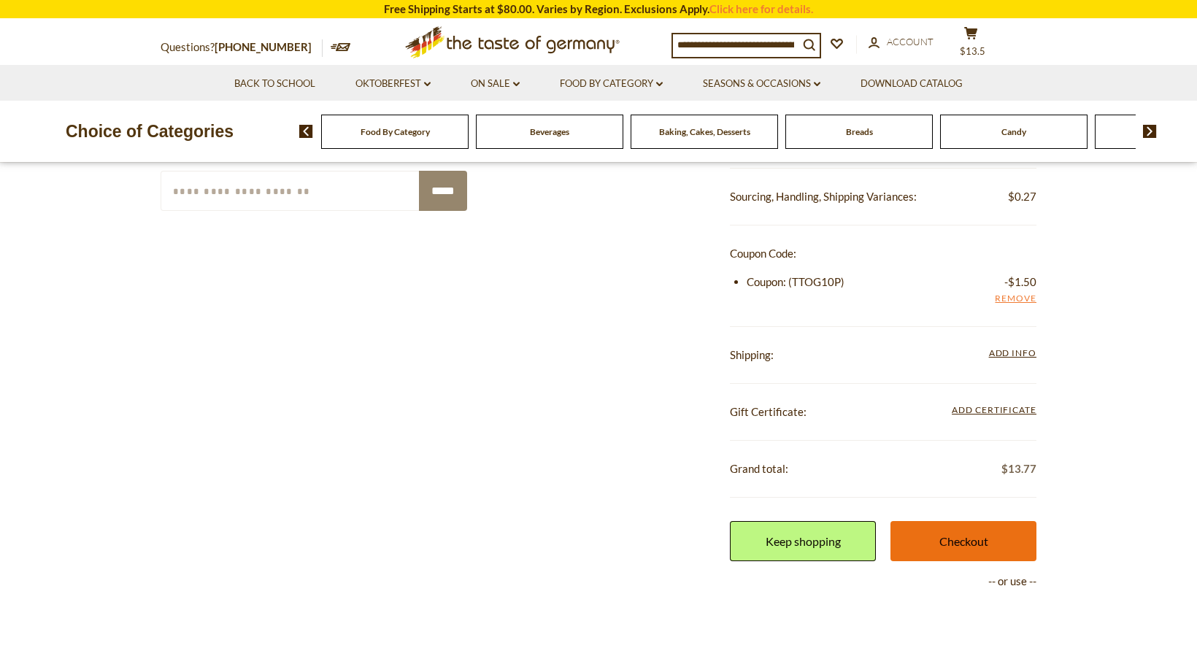
click at [965, 541] on link "Checkout" at bounding box center [963, 541] width 146 height 40
